Goal: Transaction & Acquisition: Download file/media

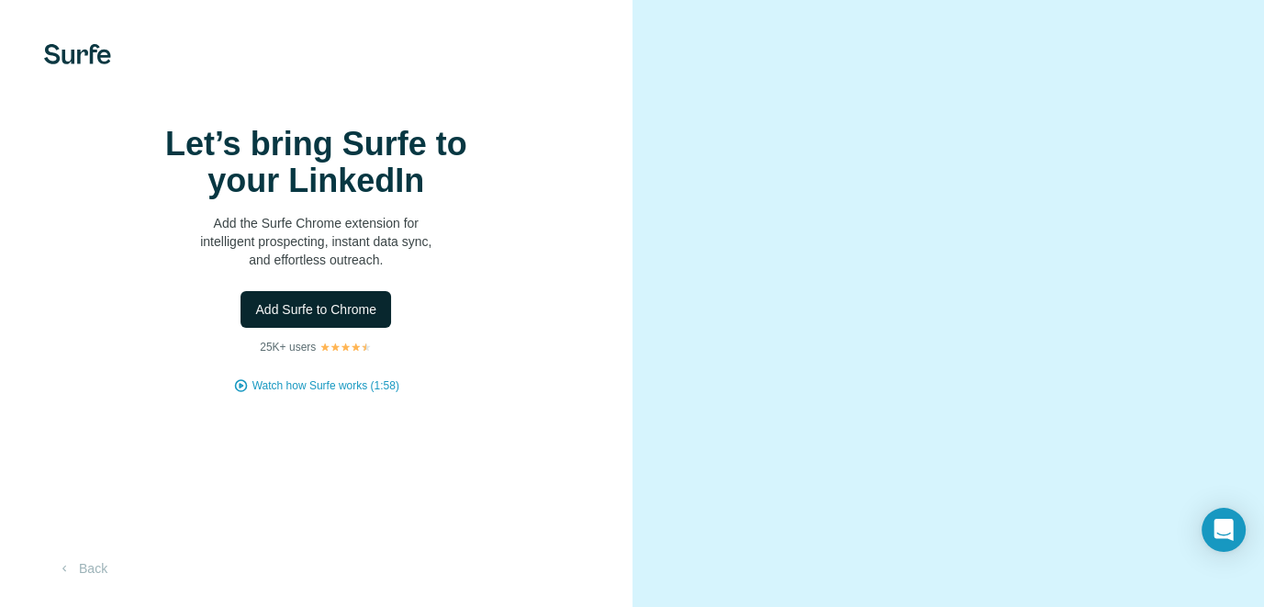
click at [339, 318] on span "Add Surfe to Chrome" at bounding box center [315, 309] width 121 height 18
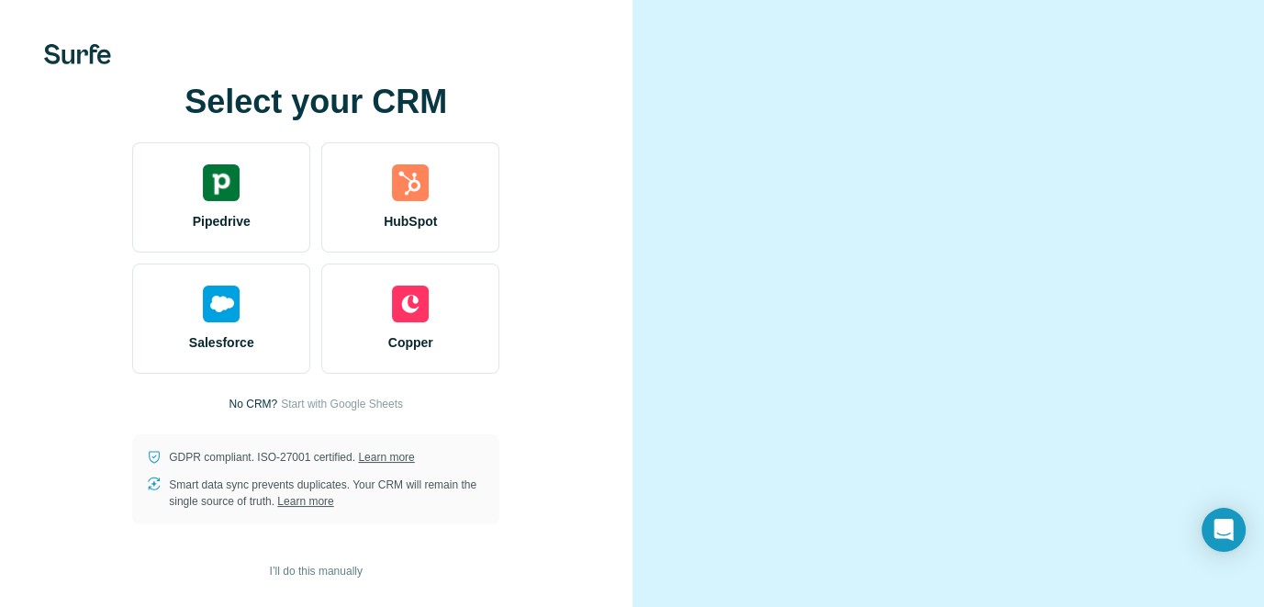
click at [1035, 171] on video at bounding box center [948, 303] width 529 height 264
click at [1019, 171] on video at bounding box center [948, 303] width 529 height 264
